Goal: Task Accomplishment & Management: Manage account settings

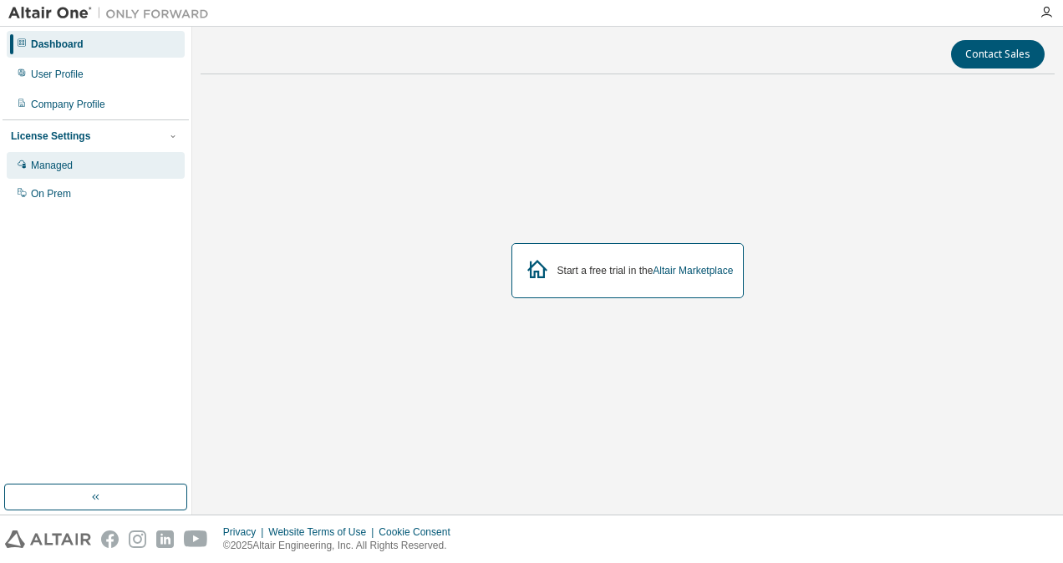
click at [77, 160] on div "Managed" at bounding box center [96, 165] width 178 height 27
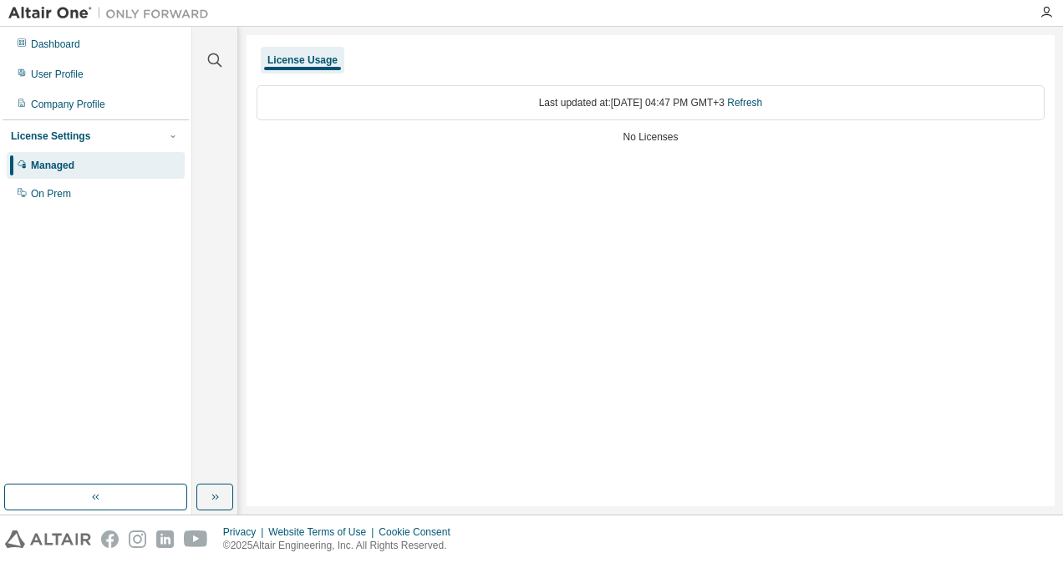
click at [662, 139] on div "No Licenses" at bounding box center [650, 136] width 788 height 13
click at [762, 103] on link "Refresh" at bounding box center [744, 103] width 35 height 12
click at [72, 189] on div "On Prem" at bounding box center [96, 193] width 178 height 27
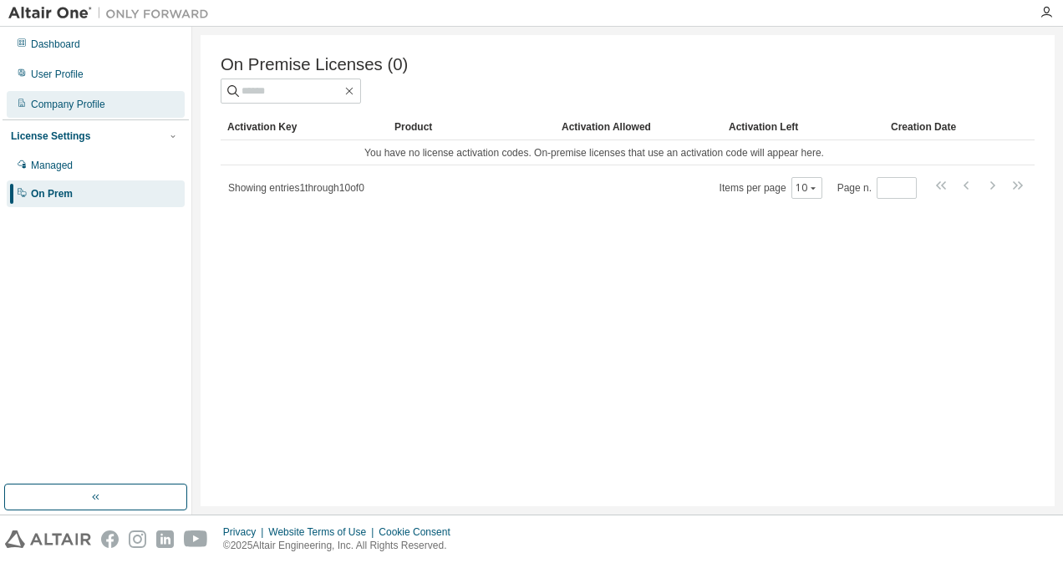
click at [73, 107] on div "Company Profile" at bounding box center [68, 104] width 74 height 13
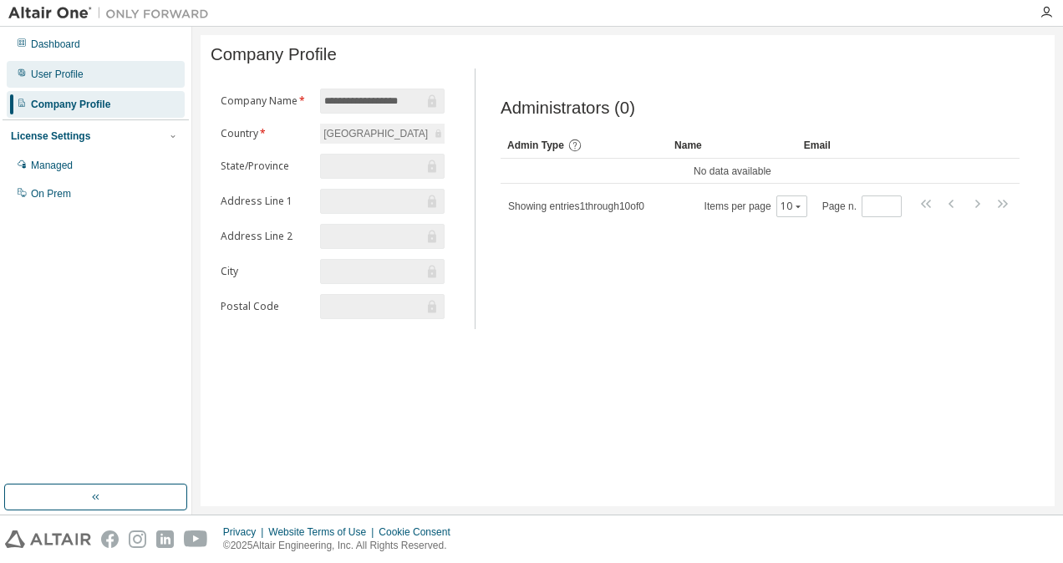
click at [68, 74] on div "User Profile" at bounding box center [57, 74] width 53 height 13
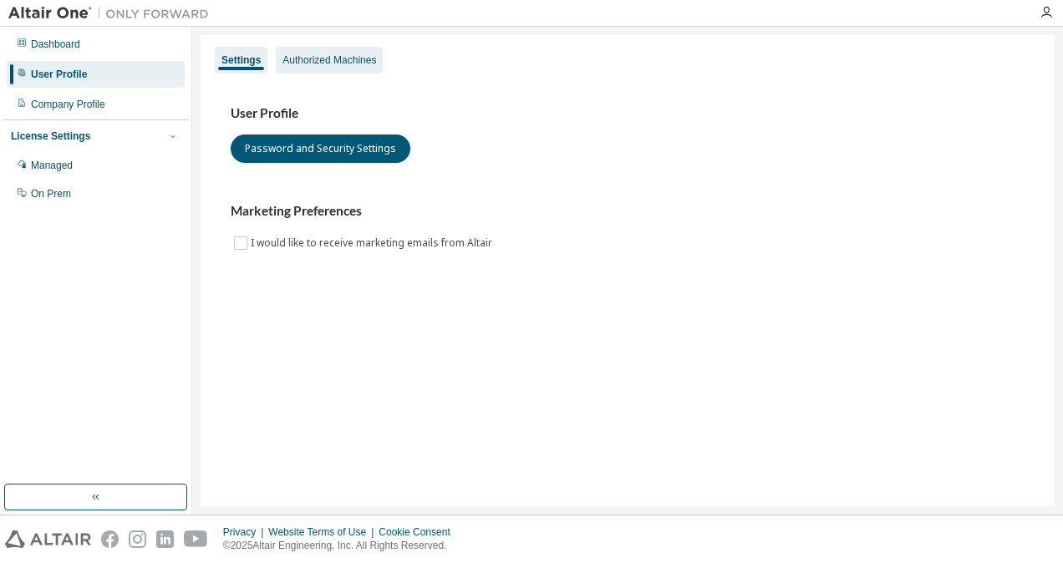
click at [326, 70] on div "Authorized Machines" at bounding box center [329, 60] width 107 height 27
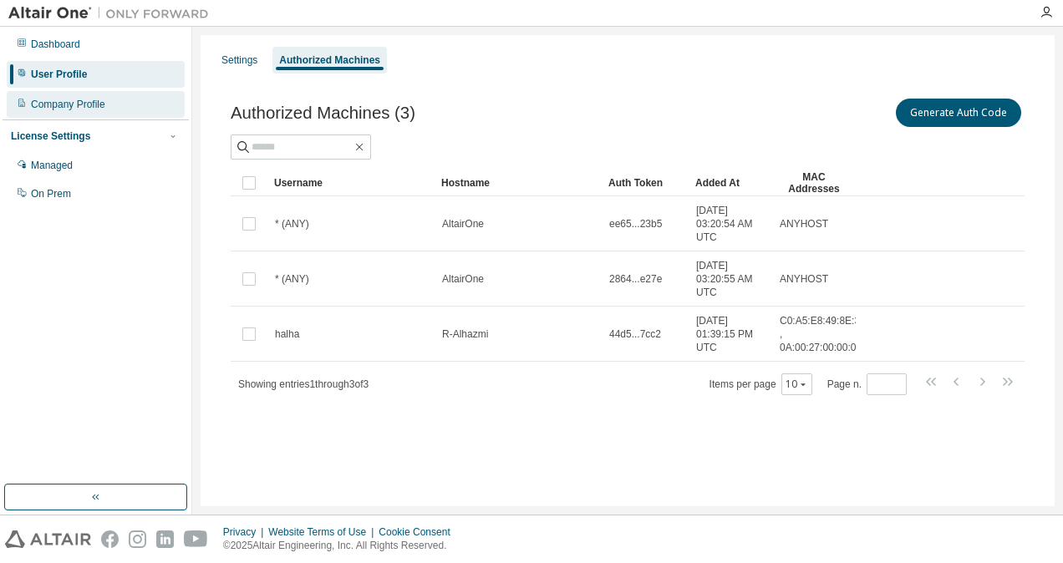
click at [96, 107] on div "Company Profile" at bounding box center [68, 104] width 74 height 13
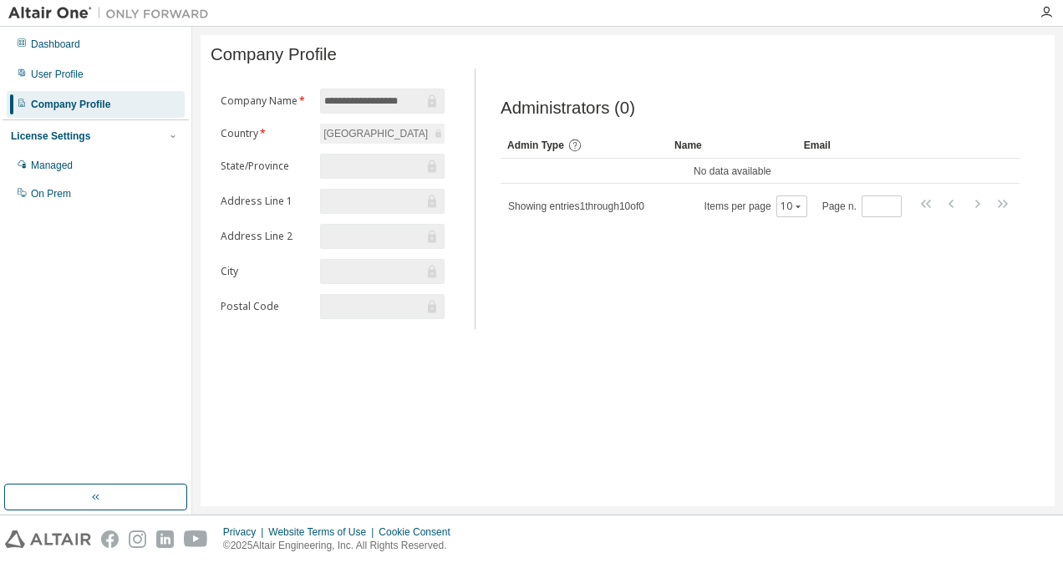
scroll to position [0, 22]
drag, startPoint x: 710, startPoint y: 209, endPoint x: 657, endPoint y: 214, distance: 52.9
click at [657, 214] on div "Showing entries 1 through 10 of 0 Items per page 10 Page n. *" at bounding box center [759, 206] width 519 height 24
drag, startPoint x: 657, startPoint y: 214, endPoint x: 631, endPoint y: 262, distance: 54.9
click at [631, 262] on div "Administrators (0) Clear Load Save Save As Field Operator Value Select filter S…" at bounding box center [759, 204] width 559 height 251
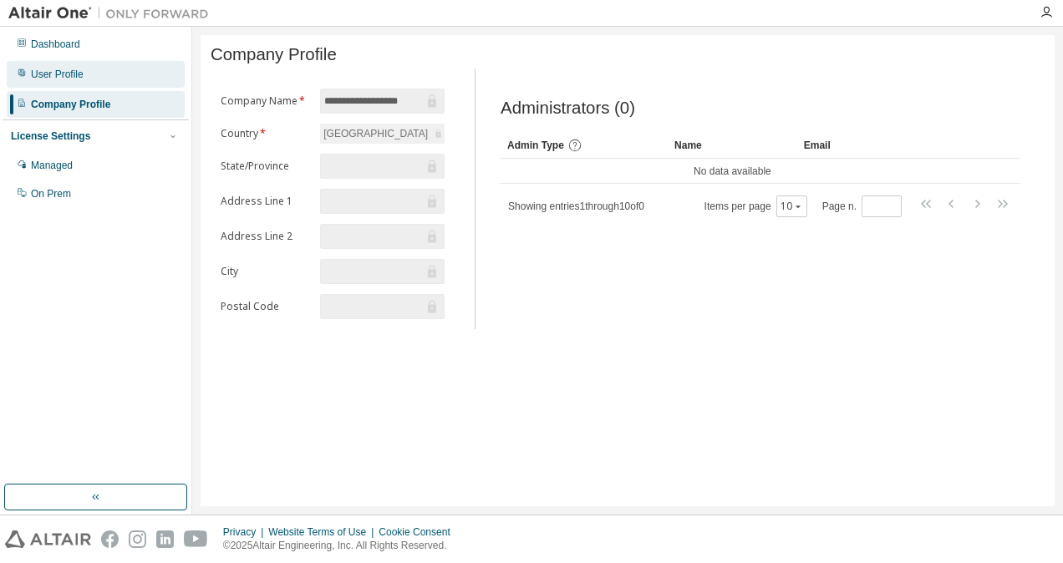
click at [124, 72] on div "User Profile" at bounding box center [96, 74] width 178 height 27
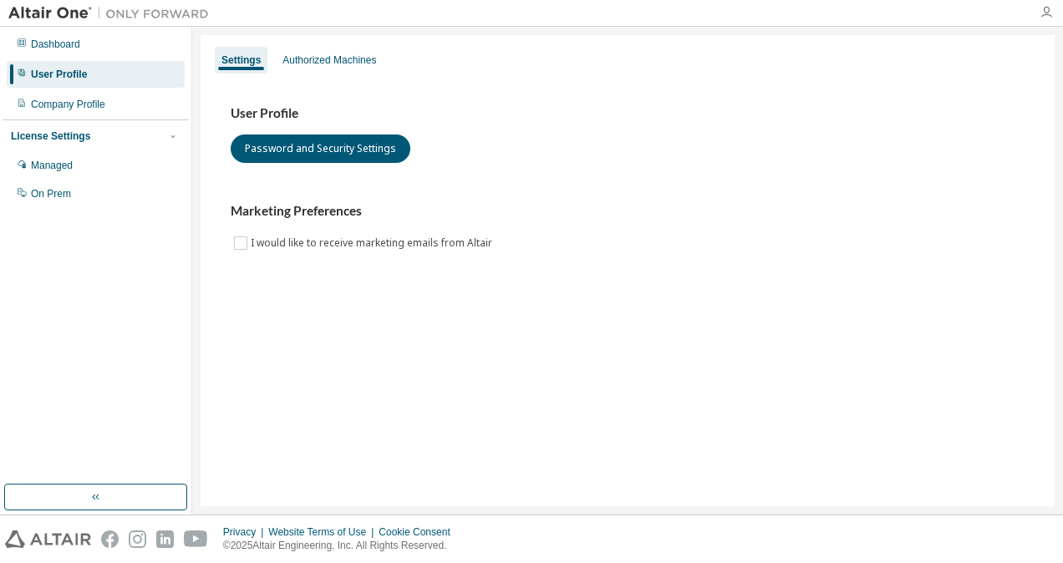
click at [1047, 13] on icon "button" at bounding box center [1045, 12] width 13 height 13
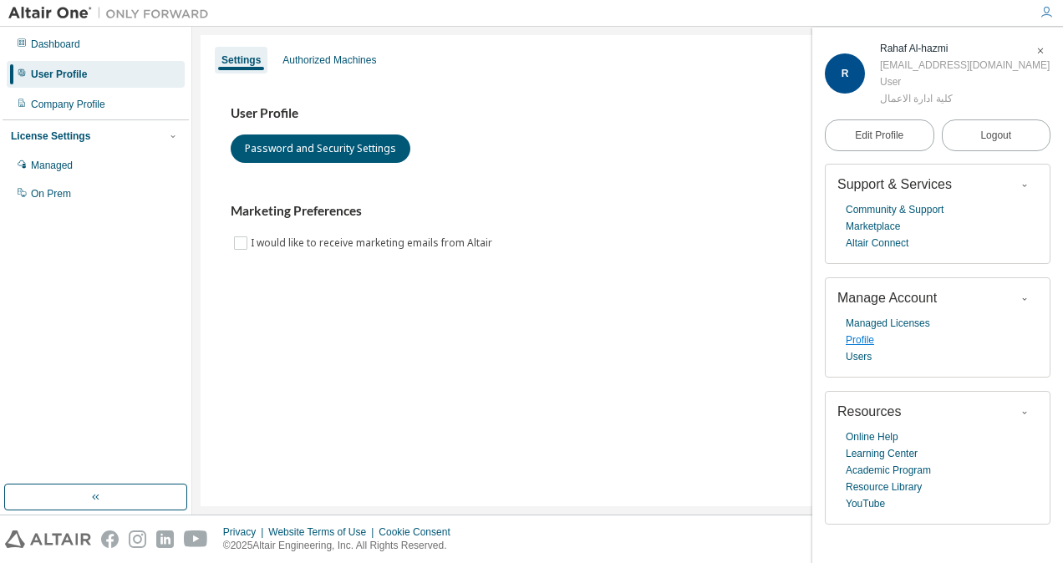
click at [865, 343] on link "Profile" at bounding box center [859, 340] width 28 height 17
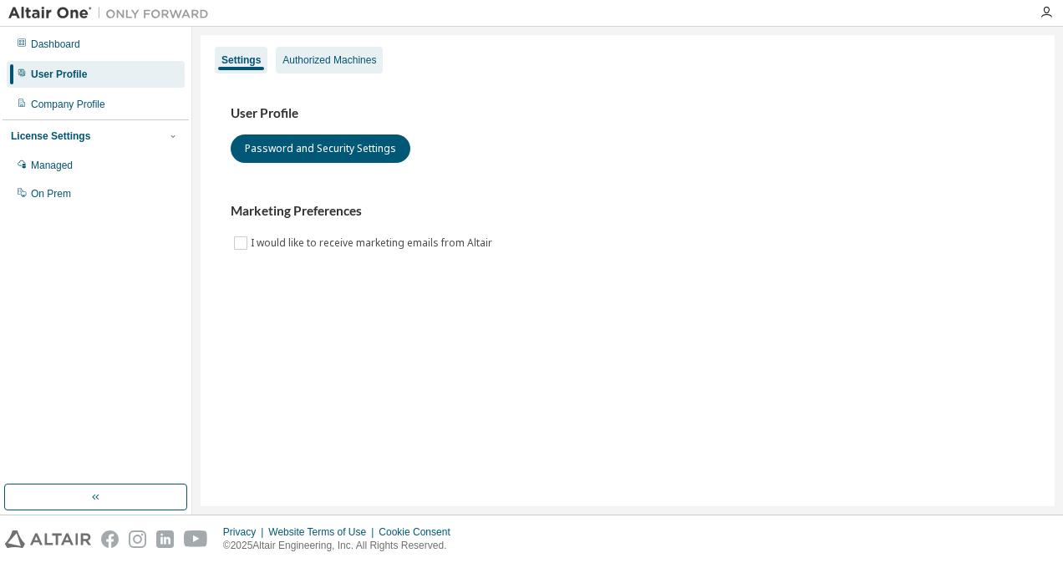
click at [334, 55] on div "Authorized Machines" at bounding box center [329, 59] width 94 height 13
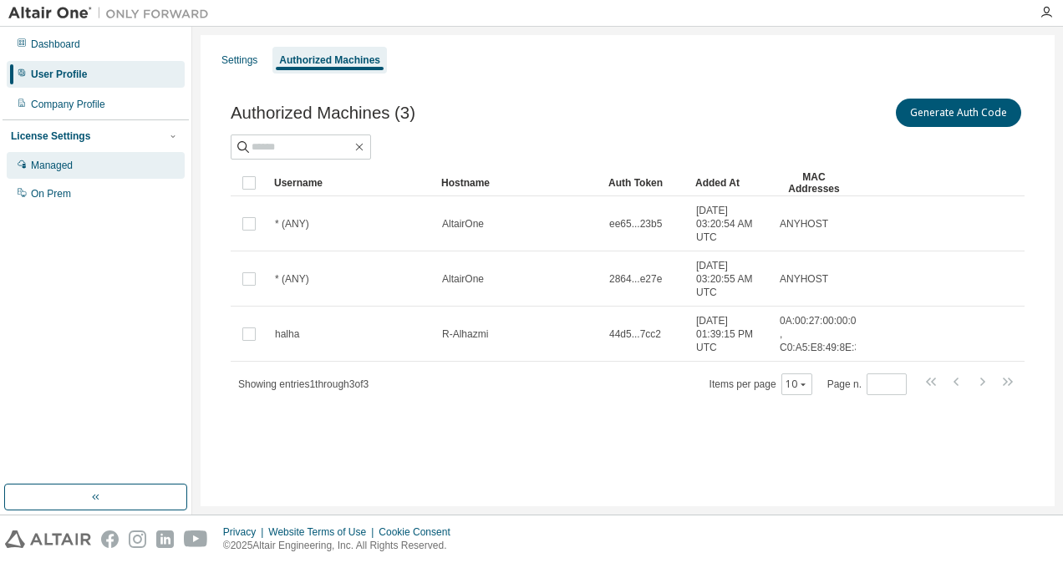
click at [67, 159] on div "Managed" at bounding box center [52, 165] width 42 height 13
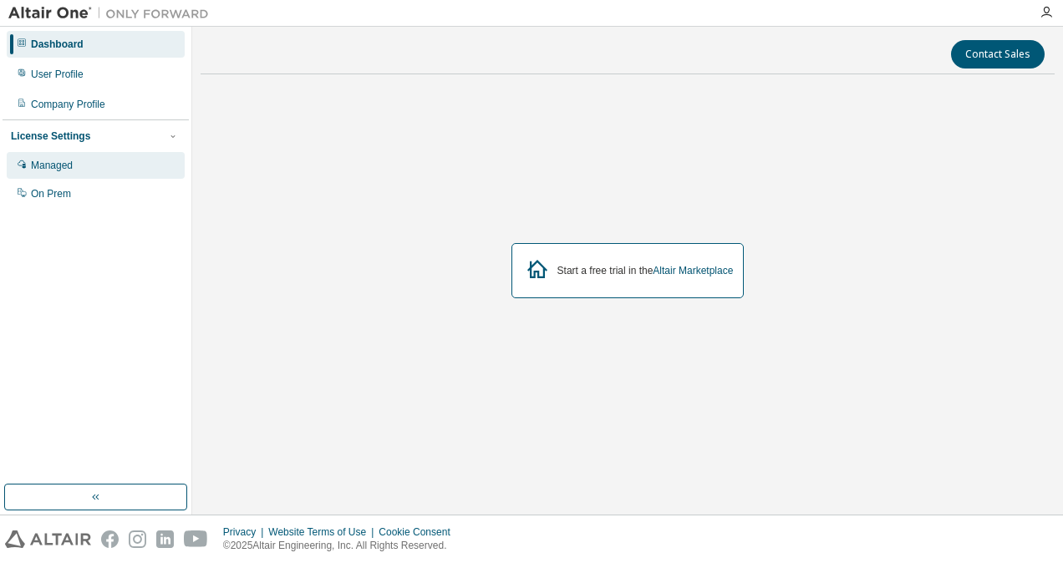
click at [58, 165] on div "Managed" at bounding box center [52, 165] width 42 height 13
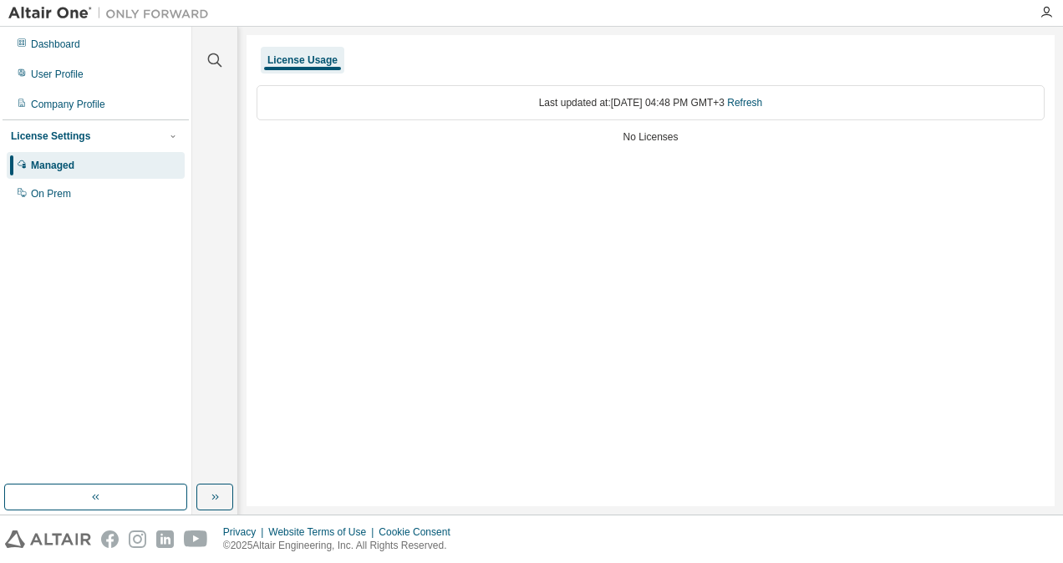
click at [1052, 13] on div at bounding box center [1045, 12] width 33 height 13
click at [1047, 14] on icon "button" at bounding box center [1045, 12] width 13 height 13
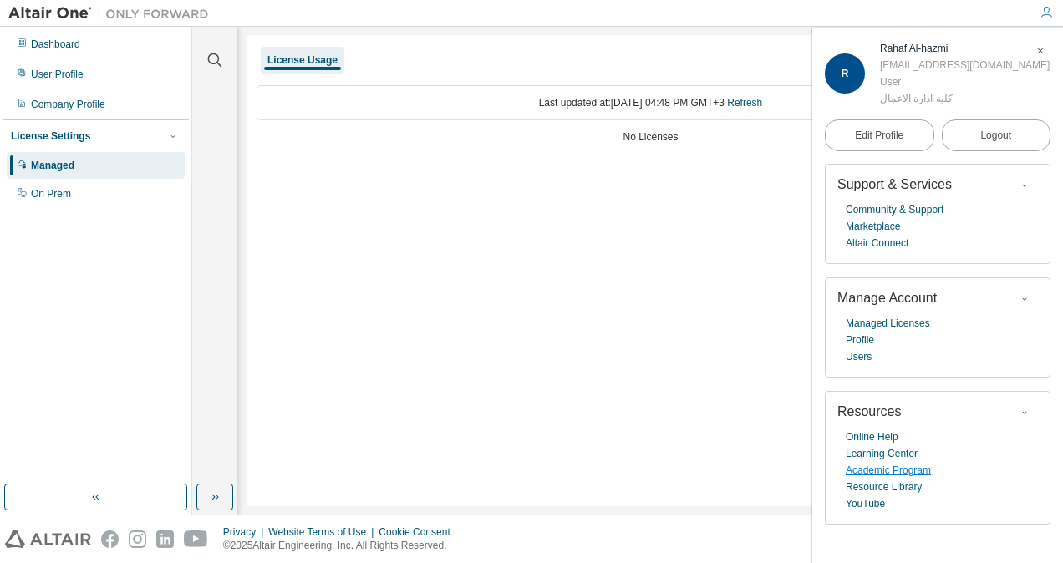
click at [900, 475] on link "Academic Program" at bounding box center [887, 470] width 85 height 17
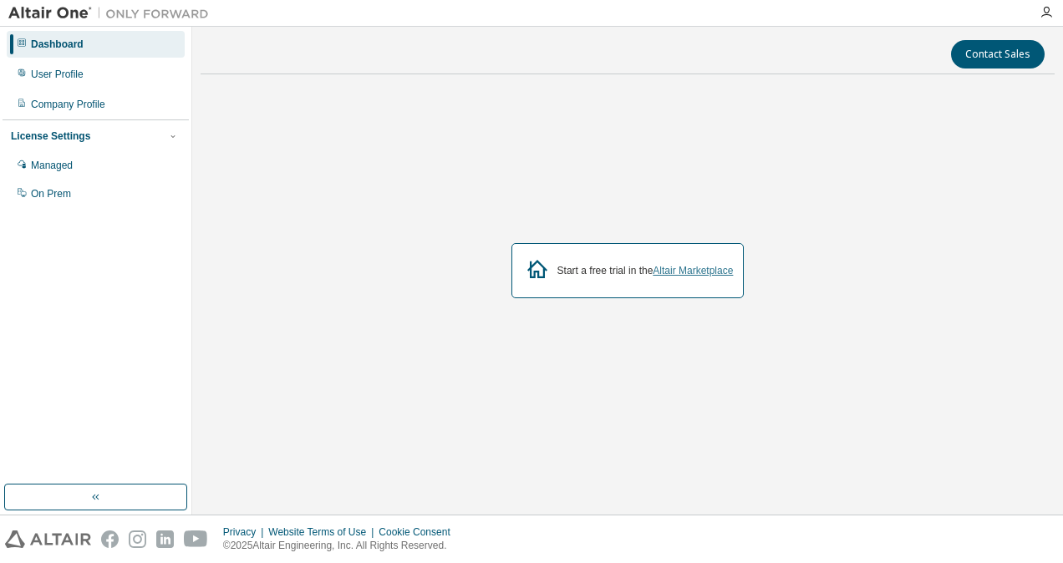
click at [678, 271] on link "Altair Marketplace" at bounding box center [692, 271] width 80 height 12
click at [62, 172] on div "Managed" at bounding box center [96, 165] width 178 height 27
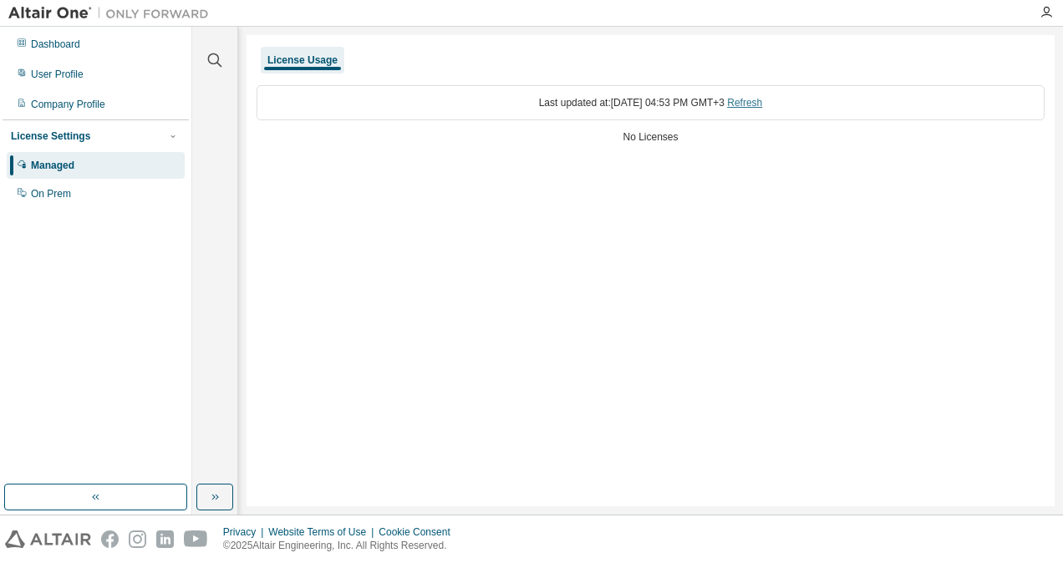
click at [752, 104] on link "Refresh" at bounding box center [744, 103] width 35 height 12
click at [67, 205] on div "On Prem" at bounding box center [96, 193] width 178 height 27
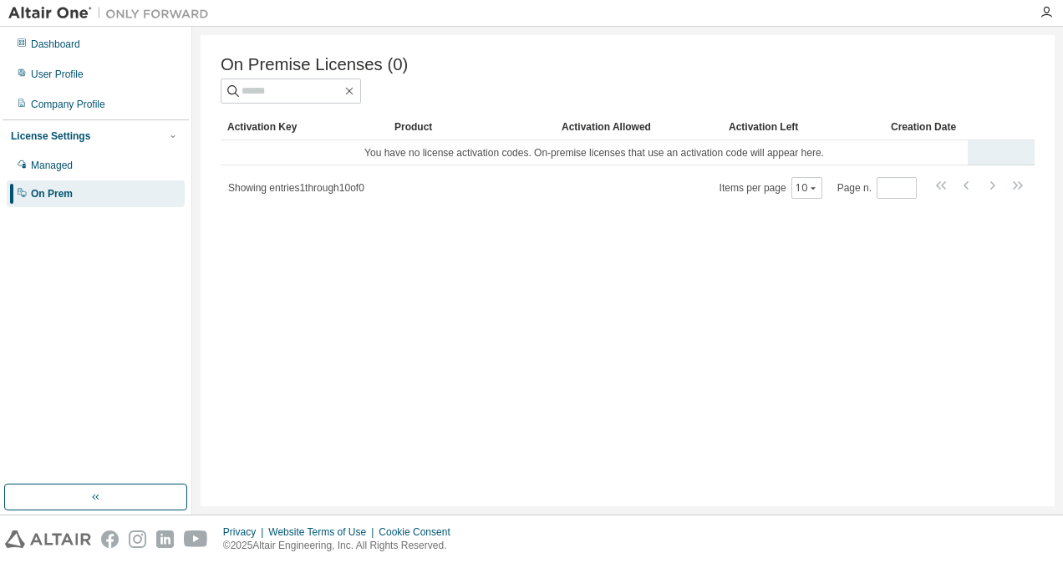
click at [783, 145] on td "You have no license activation codes. On-premise licenses that use an activatio…" at bounding box center [594, 152] width 747 height 25
click at [796, 160] on td "You have no license activation codes. On-premise licenses that use an activatio…" at bounding box center [594, 152] width 747 height 25
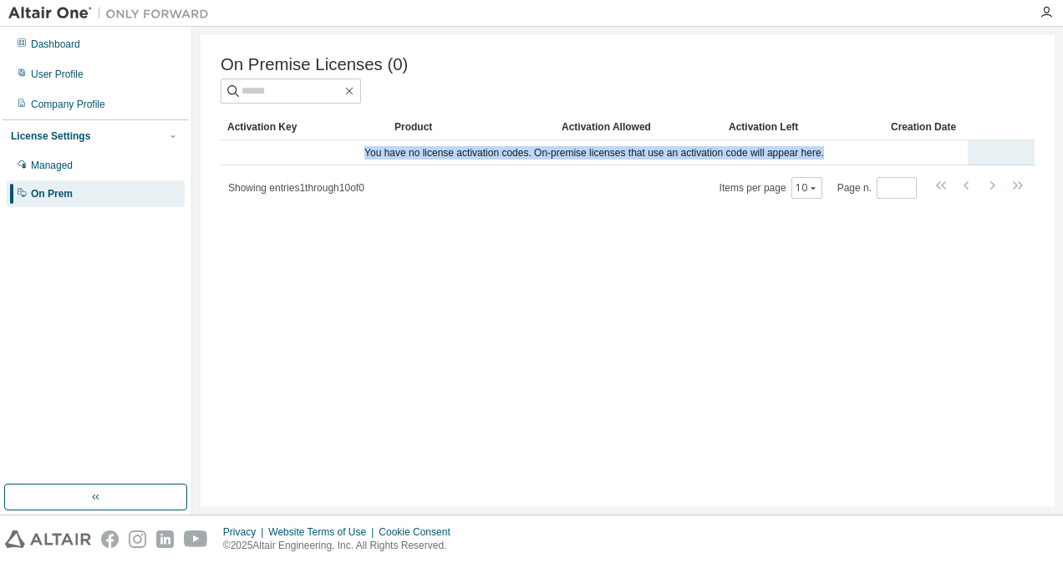
click at [796, 160] on td "You have no license activation codes. On-premise licenses that use an activatio…" at bounding box center [594, 152] width 747 height 25
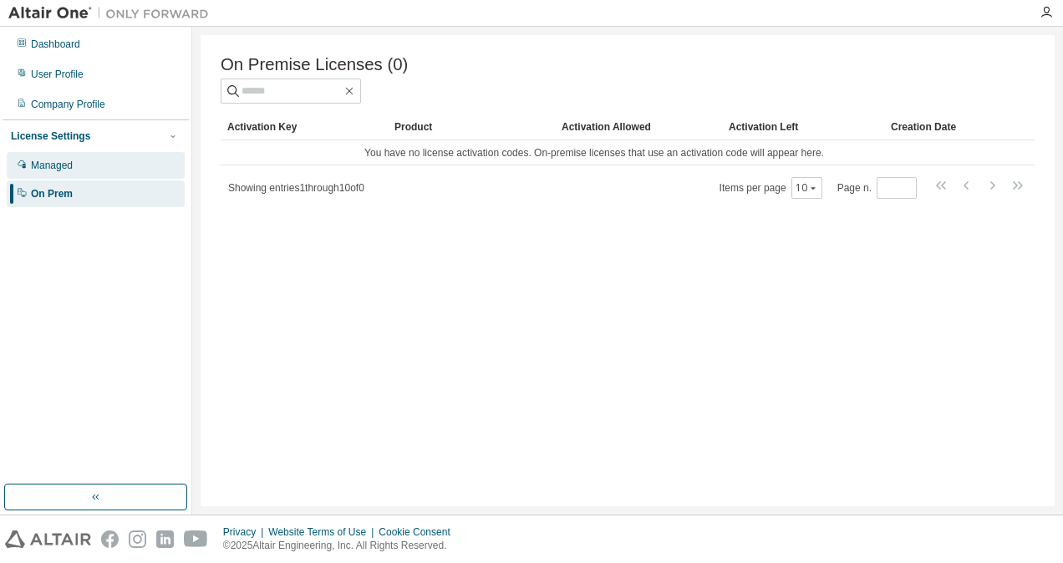
click at [109, 155] on div "Managed" at bounding box center [96, 165] width 178 height 27
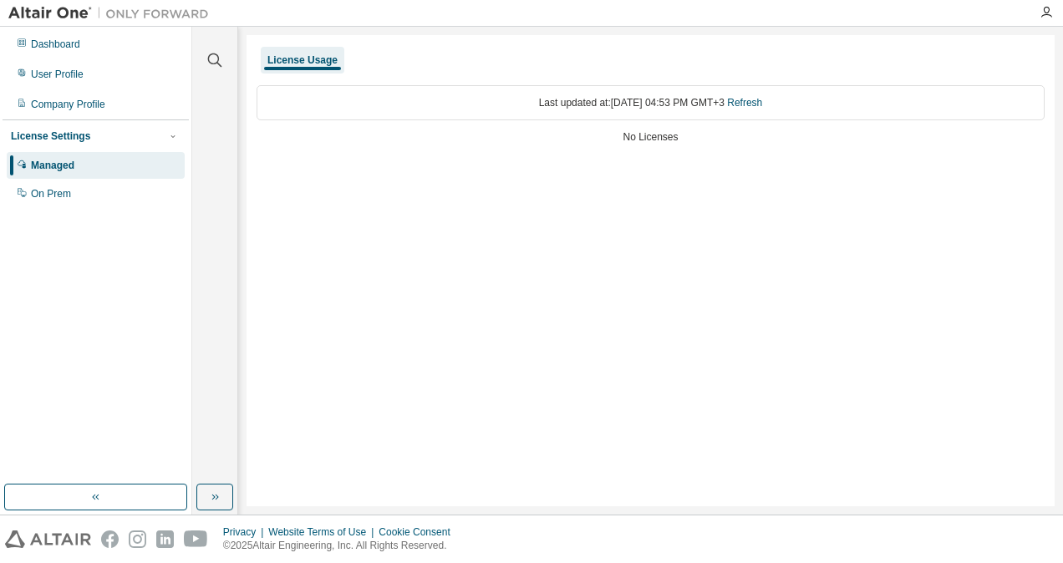
click at [645, 97] on div "Last updated at: [DATE] 04:53 PM GMT+3 Refresh" at bounding box center [650, 102] width 788 height 35
click at [40, 67] on div "User Profile" at bounding box center [96, 74] width 178 height 27
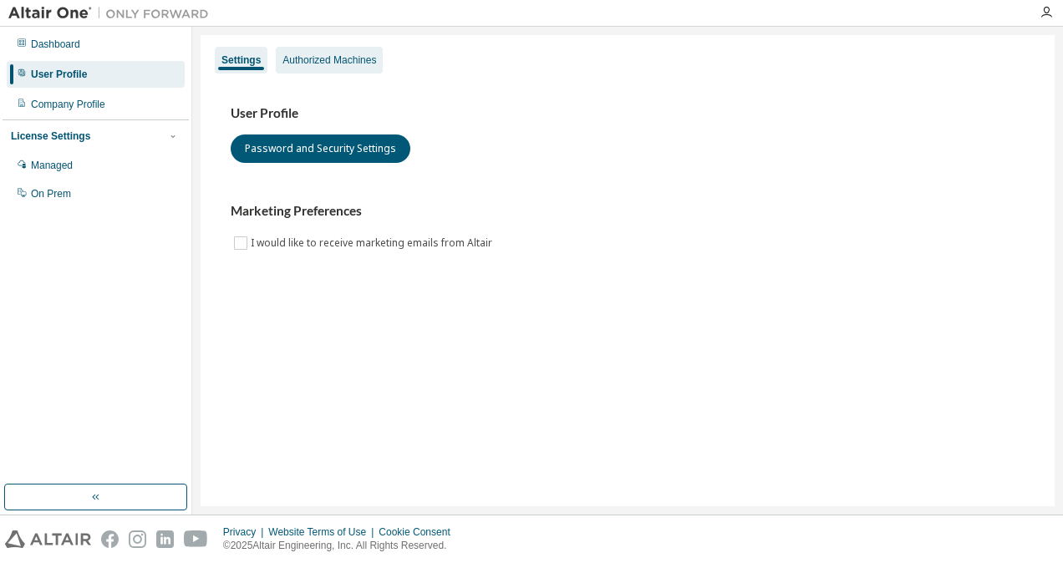
click at [297, 63] on div "Authorized Machines" at bounding box center [329, 59] width 94 height 13
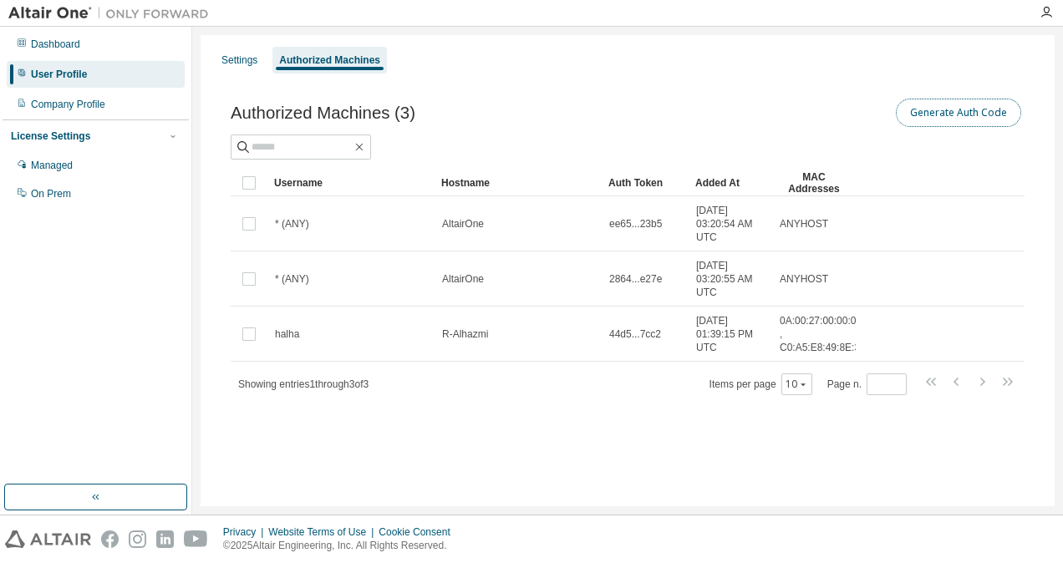
click at [964, 119] on button "Generate Auth Code" at bounding box center [957, 113] width 125 height 28
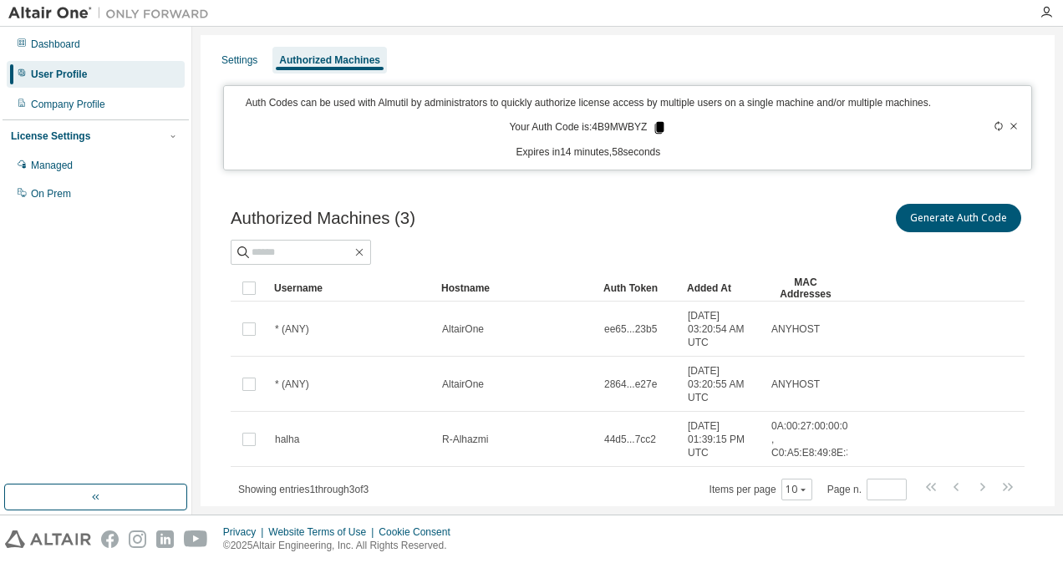
click at [657, 131] on icon at bounding box center [659, 128] width 9 height 12
click at [668, 137] on div "Auth Codes can be used with Almutil by administrators to quickly authorize lice…" at bounding box center [588, 127] width 708 height 63
drag, startPoint x: 668, startPoint y: 137, endPoint x: 650, endPoint y: 127, distance: 20.9
click at [650, 127] on div "Auth Codes can be used with Almutil by administrators to quickly authorize lice…" at bounding box center [588, 127] width 708 height 63
click at [652, 127] on icon at bounding box center [659, 127] width 15 height 15
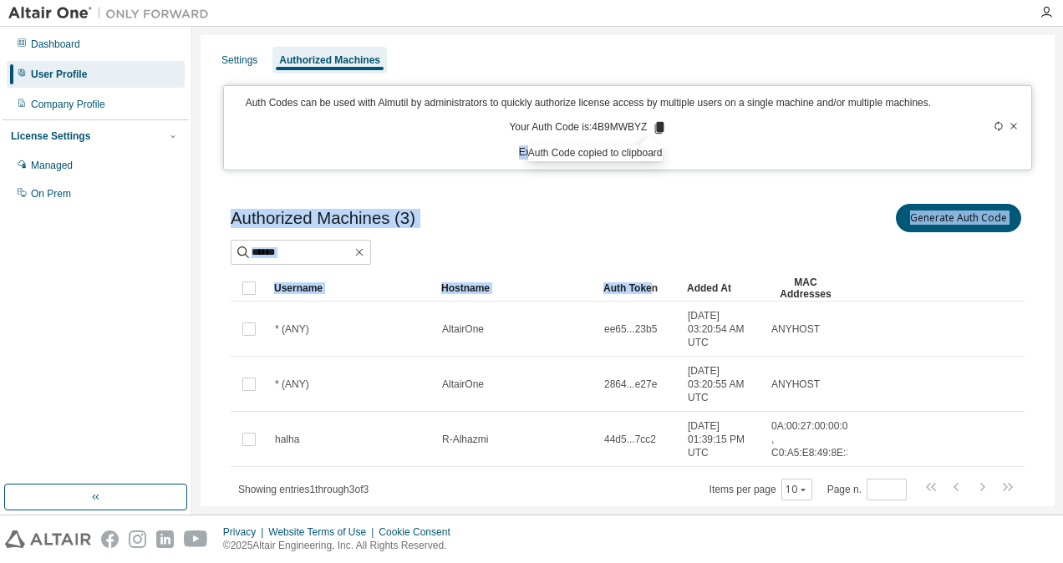
drag, startPoint x: 650, startPoint y: 127, endPoint x: 650, endPoint y: 279, distance: 152.0
click at [662, 115] on div "Auth Codes can be used with Almutil by administrators to quickly authorize lice…" at bounding box center [588, 127] width 708 height 63
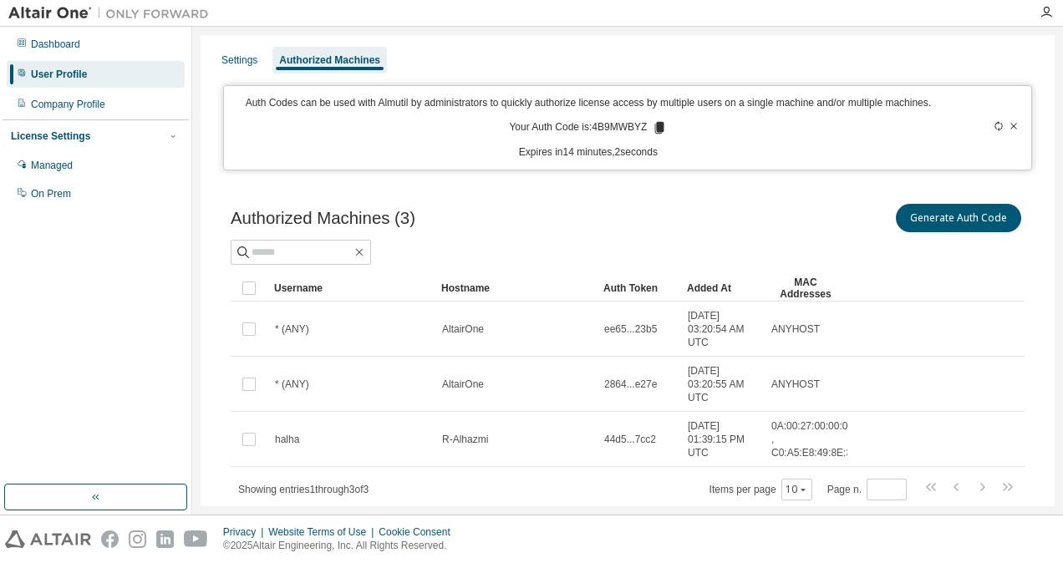
click at [652, 125] on icon at bounding box center [659, 127] width 15 height 15
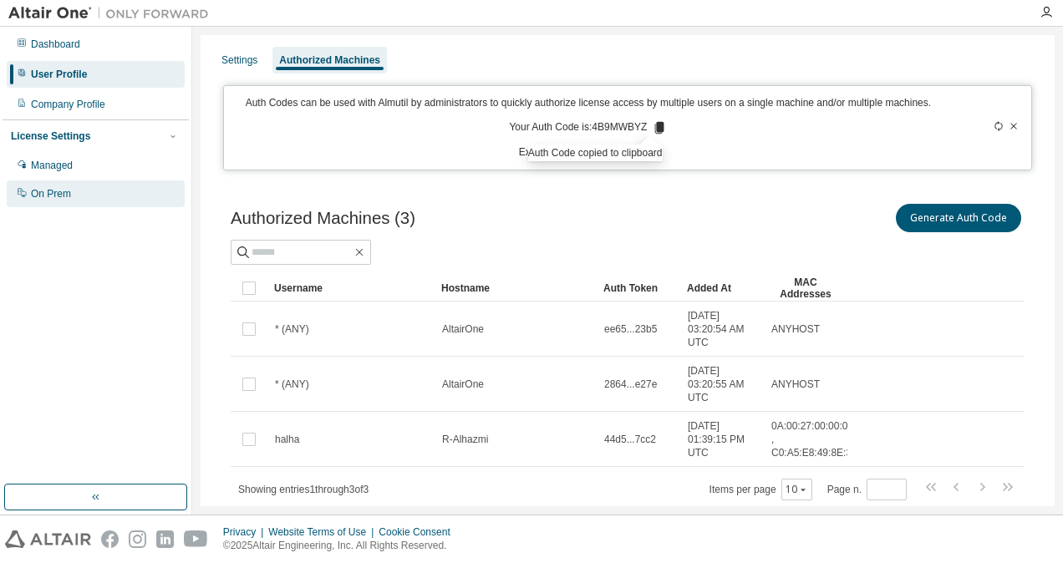
click at [104, 196] on div "On Prem" at bounding box center [96, 193] width 178 height 27
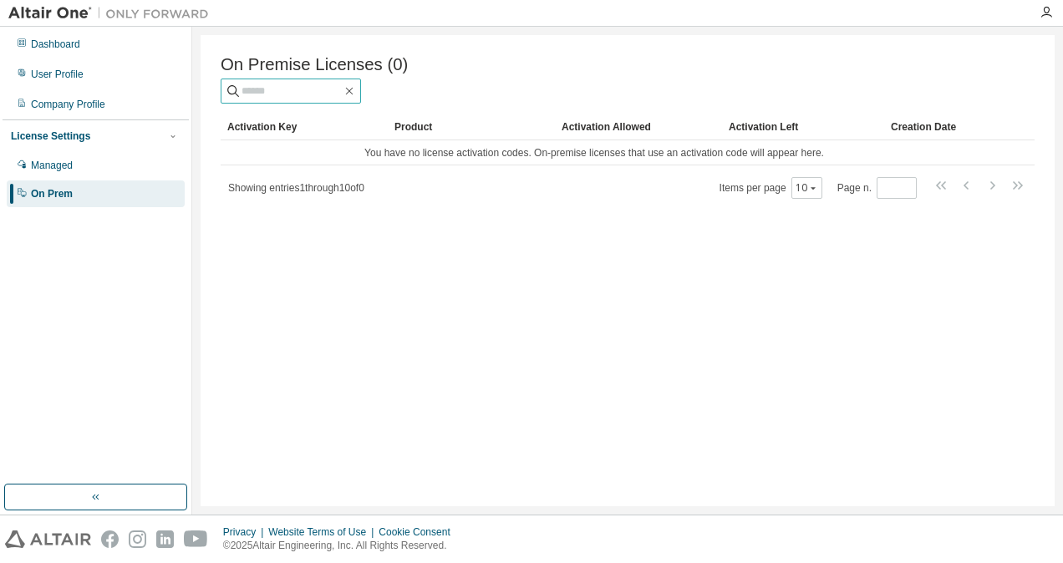
click at [331, 90] on input "text" at bounding box center [291, 91] width 100 height 17
paste input "********"
type input "*"
click at [122, 71] on div "User Profile" at bounding box center [96, 74] width 178 height 27
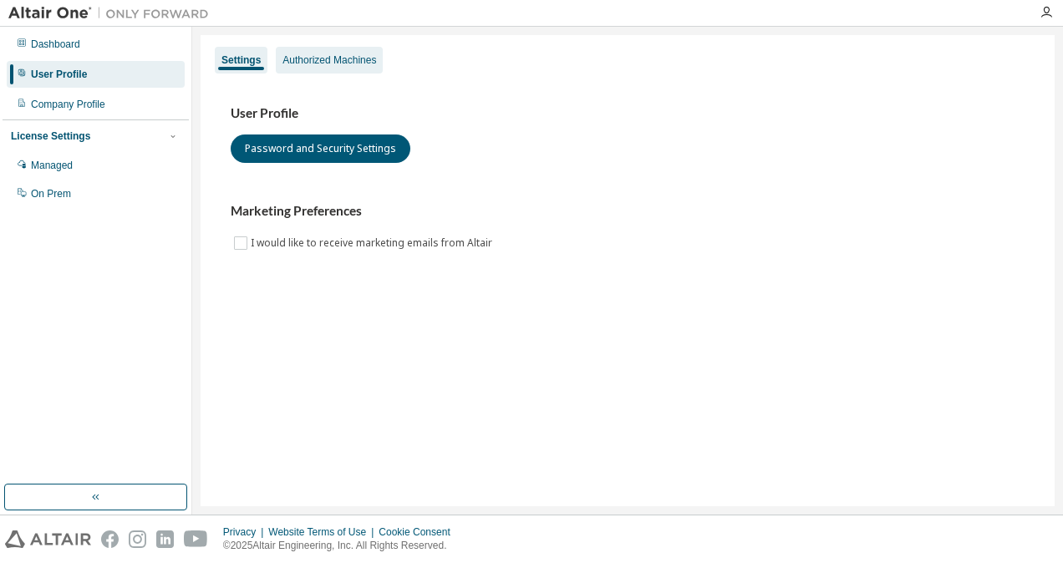
click at [328, 68] on div "Authorized Machines" at bounding box center [329, 60] width 107 height 27
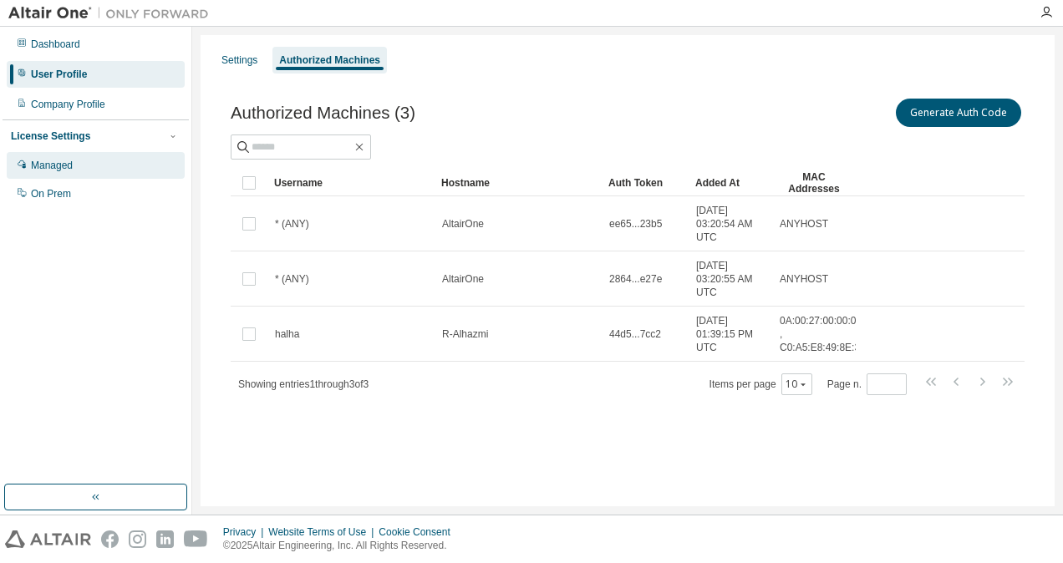
click at [75, 174] on div "Managed" at bounding box center [96, 165] width 178 height 27
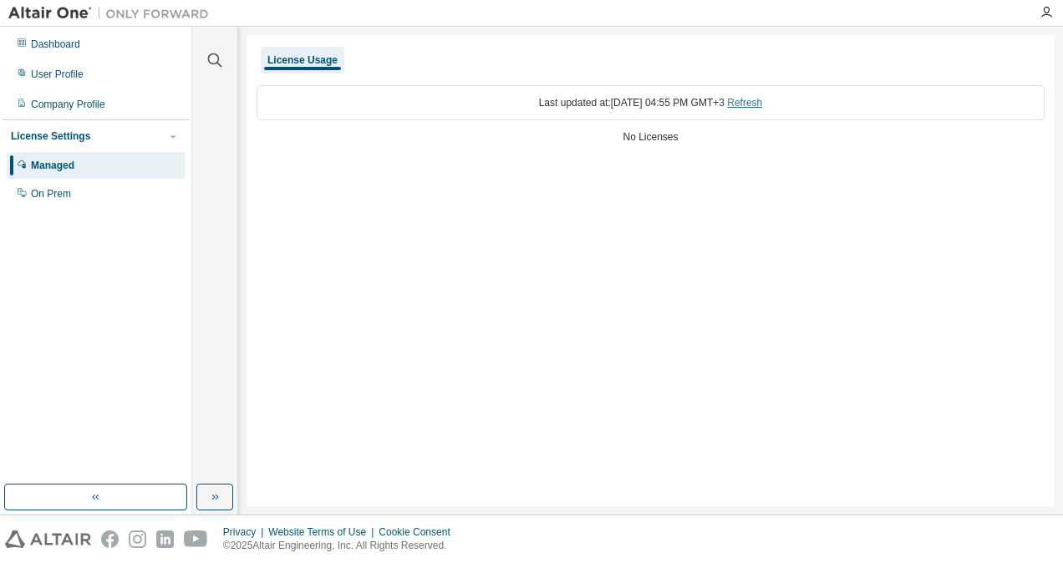
click at [758, 102] on link "Refresh" at bounding box center [744, 103] width 35 height 12
click at [68, 45] on div "Dashboard" at bounding box center [55, 44] width 49 height 13
